Goal: Find specific page/section: Find specific page/section

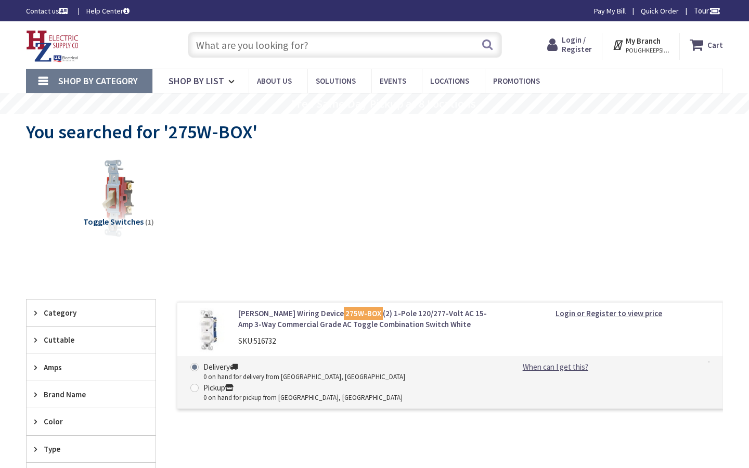
type input "[PERSON_NAME] Park Basketball, [STREET_ADDRESS][US_STATE]"
